Goal: Transaction & Acquisition: Purchase product/service

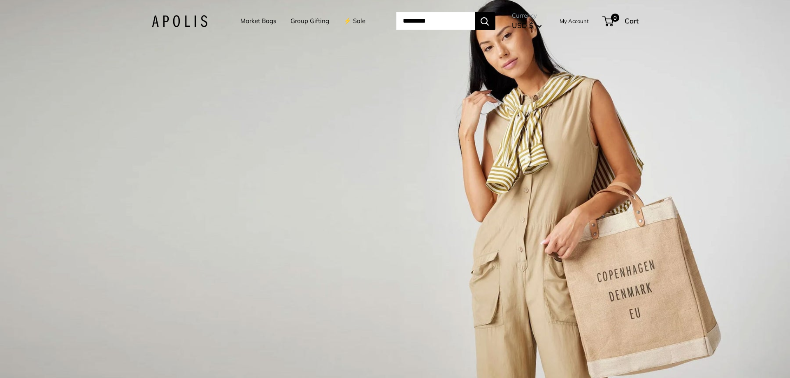
click at [240, 21] on link "Market Bags" at bounding box center [258, 21] width 36 height 12
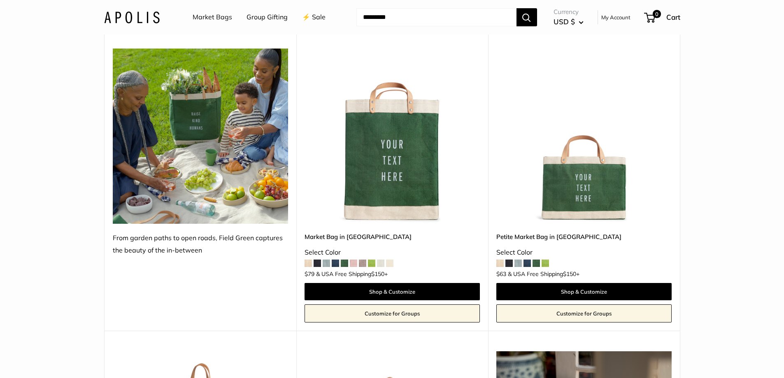
scroll to position [1893, 0]
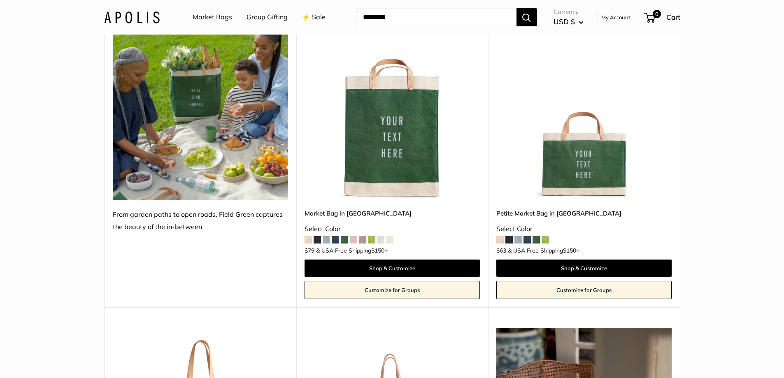
click at [309, 16] on link "⚡️ Sale" at bounding box center [313, 17] width 23 height 12
